Goal: Transaction & Acquisition: Purchase product/service

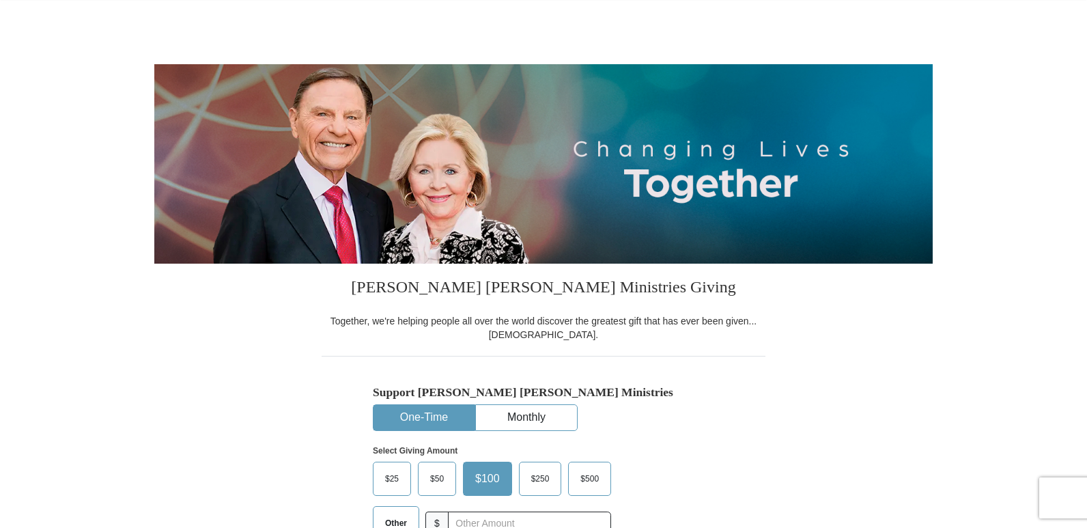
select select "IN"
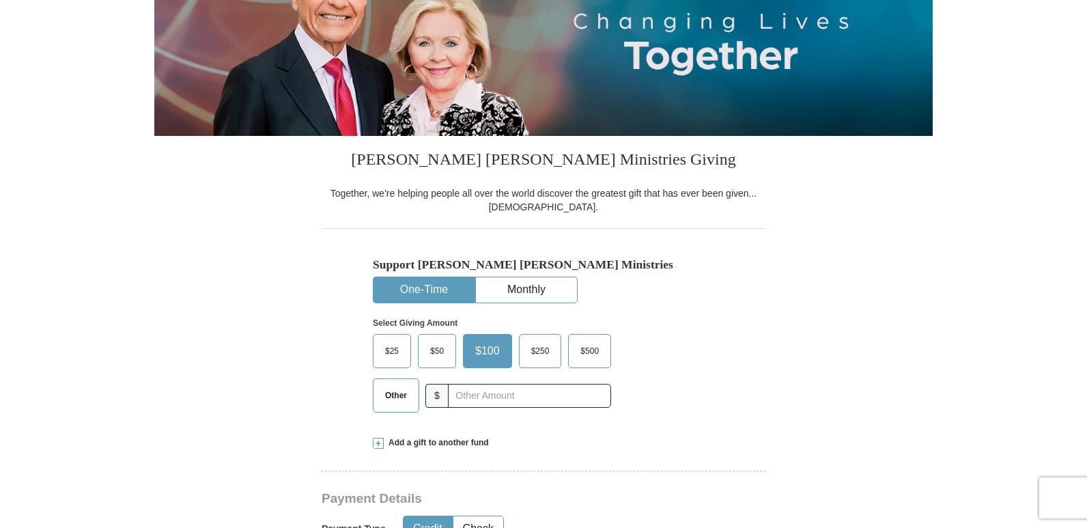
scroll to position [205, 0]
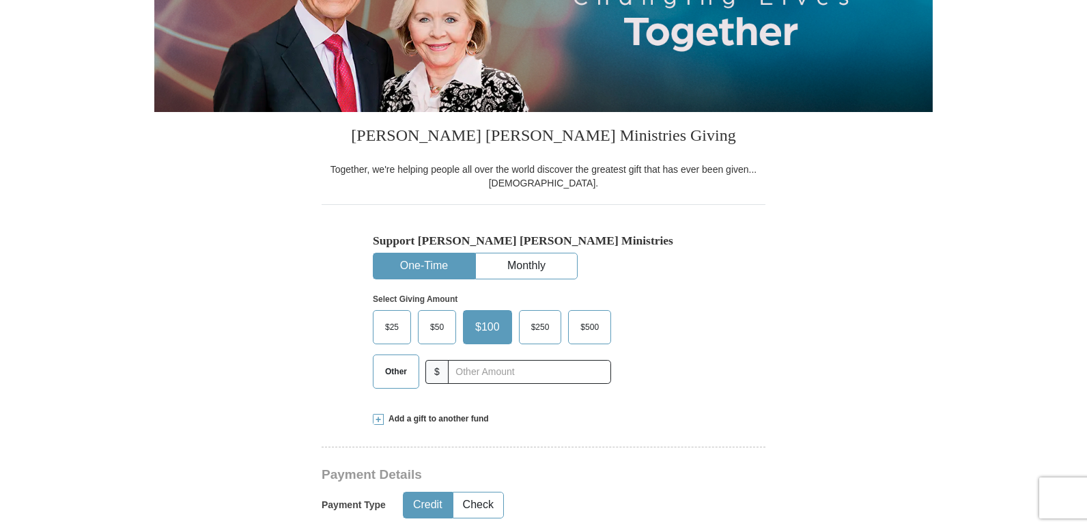
click at [436, 325] on span "$50" at bounding box center [436, 327] width 27 height 20
click at [0, 0] on input "$50" at bounding box center [0, 0] width 0 height 0
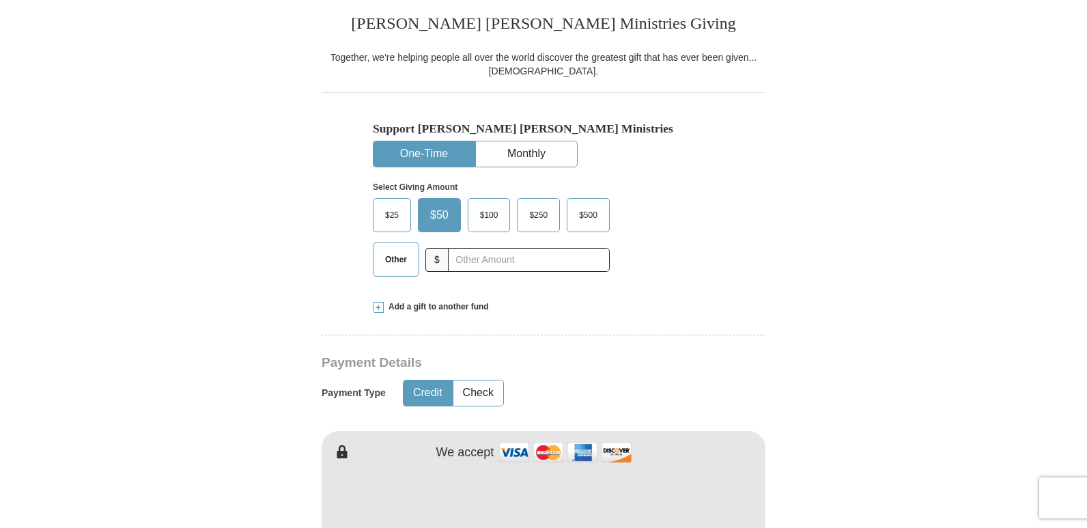
scroll to position [341, 0]
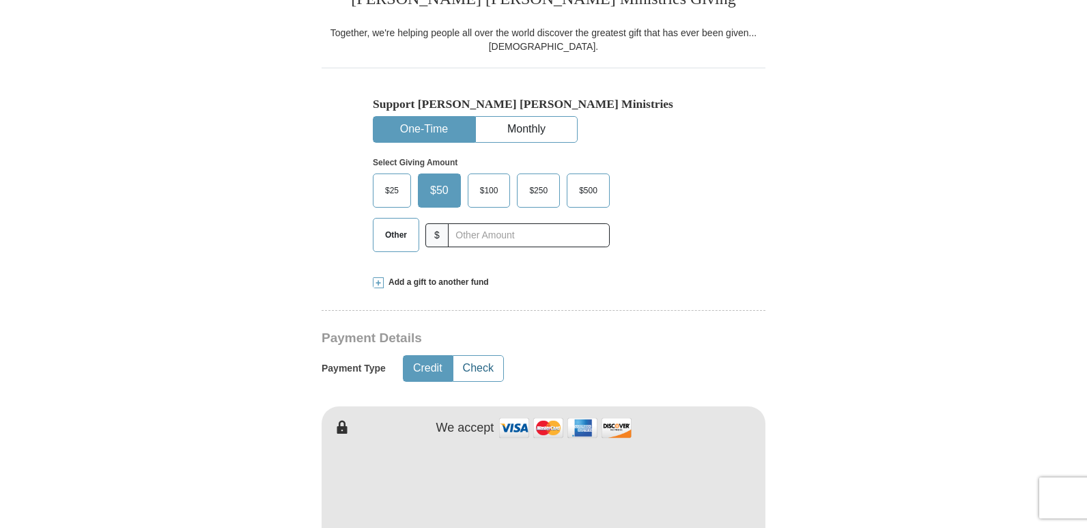
click at [485, 367] on button "Check" at bounding box center [478, 368] width 50 height 25
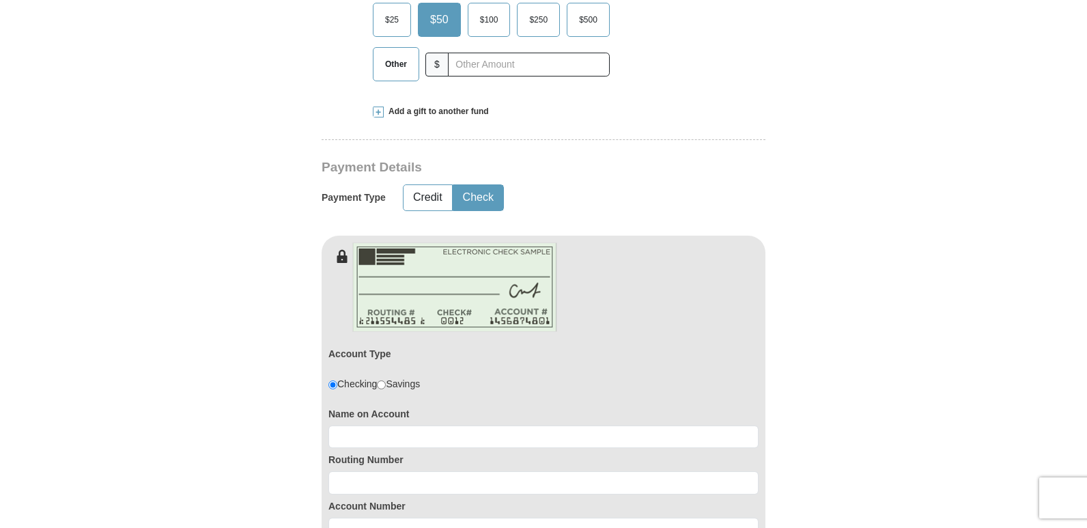
scroll to position [546, 0]
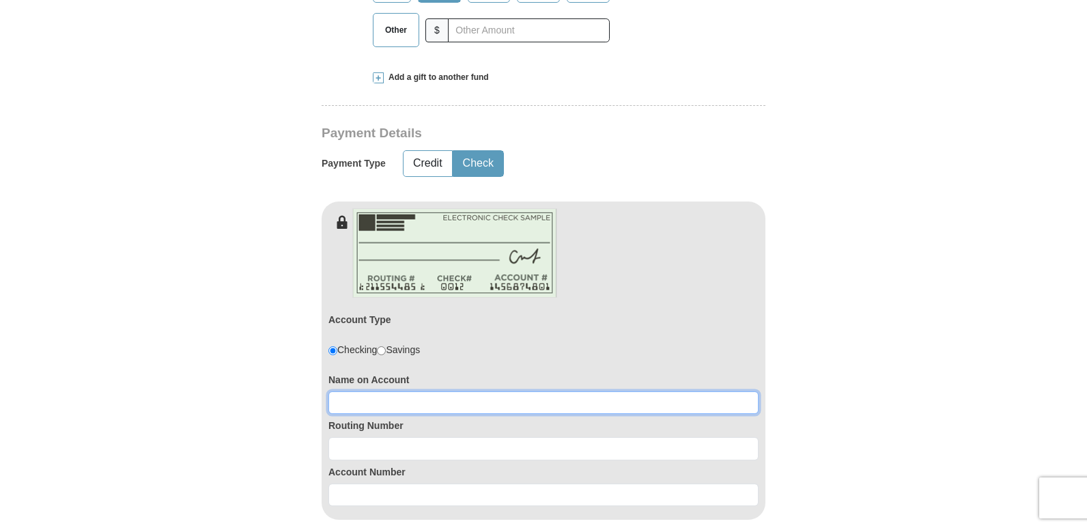
click at [359, 401] on input at bounding box center [543, 402] width 430 height 23
click at [371, 401] on input at bounding box center [543, 402] width 430 height 23
type input "Doug Brinegar"
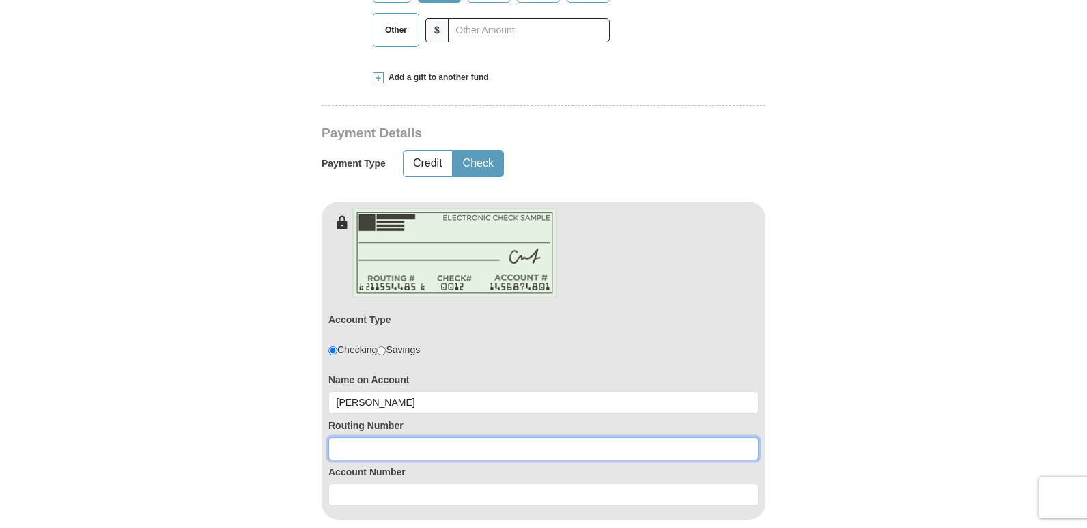
click at [350, 451] on input at bounding box center [543, 448] width 430 height 23
type input "243374218"
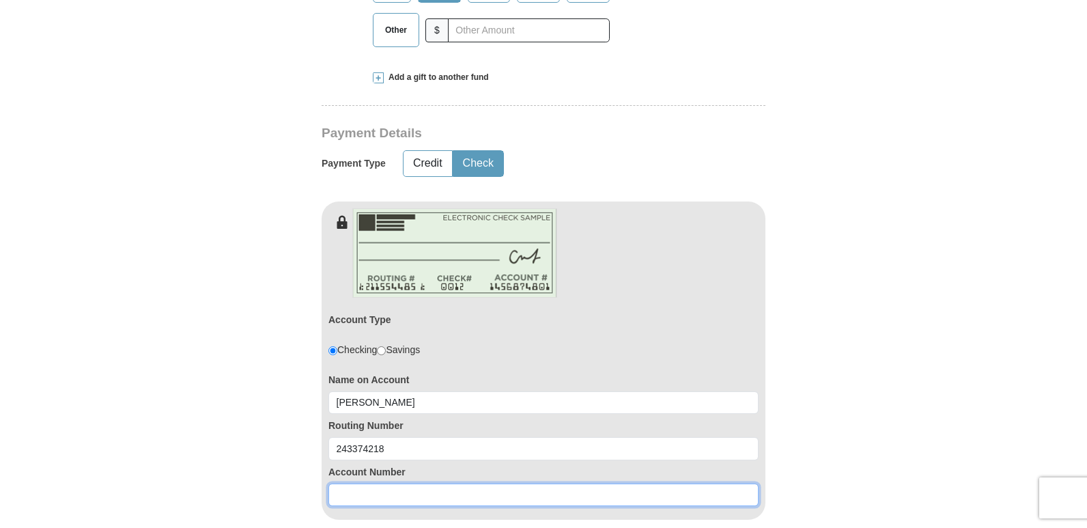
click at [371, 494] on input at bounding box center [543, 494] width 430 height 23
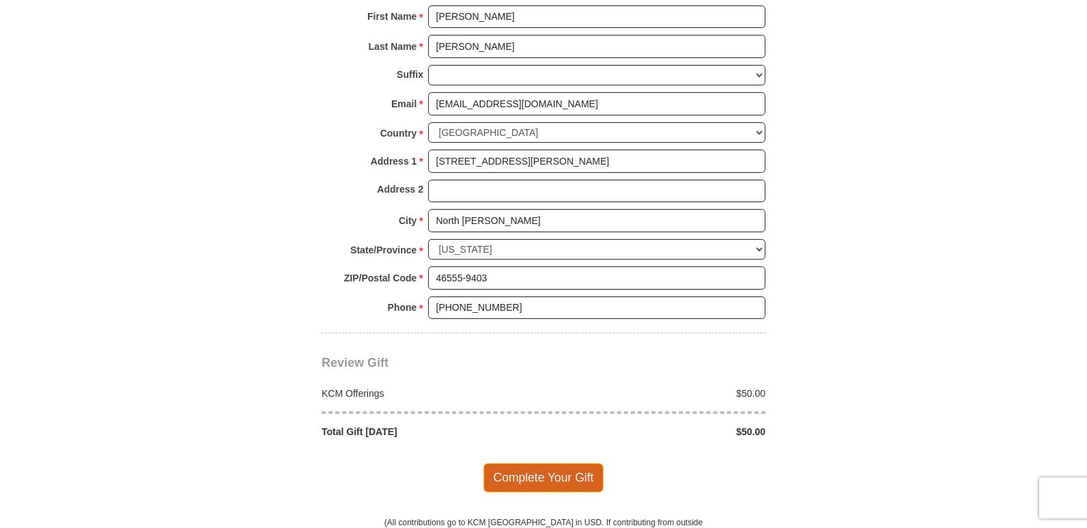
scroll to position [1161, 0]
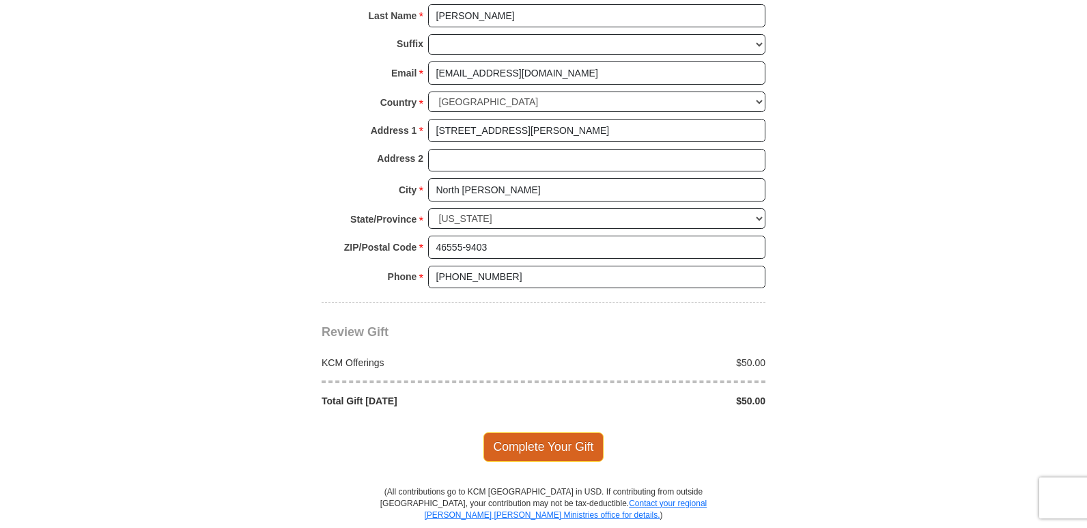
type input "5556029444"
click at [540, 445] on span "Complete Your Gift" at bounding box center [543, 446] width 121 height 29
